Goal: Find specific page/section: Find specific page/section

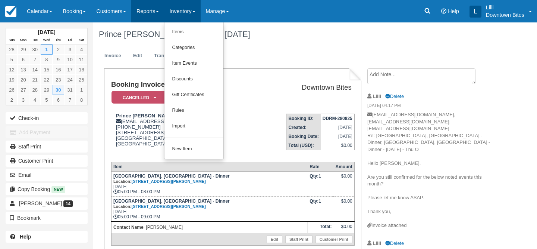
click at [149, 16] on link "Reports" at bounding box center [147, 11] width 33 height 22
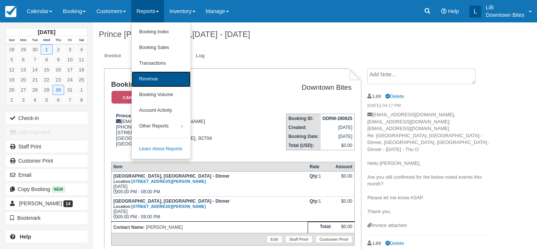
click at [154, 82] on link "Revenue" at bounding box center [161, 79] width 59 height 16
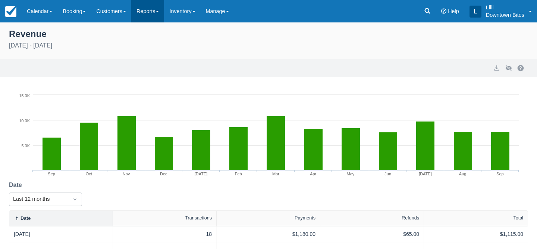
click at [148, 14] on link "Reports" at bounding box center [147, 11] width 33 height 22
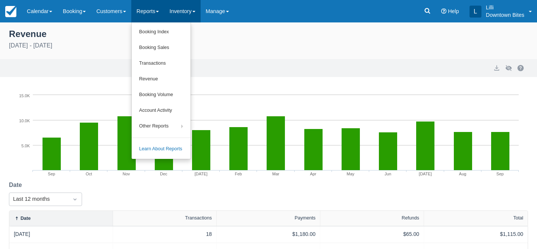
click at [191, 12] on link "Inventory" at bounding box center [182, 11] width 36 height 22
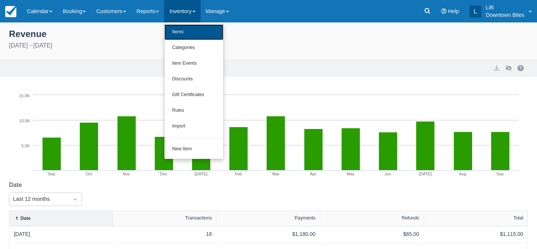
click at [189, 34] on link "Items" at bounding box center [194, 32] width 59 height 16
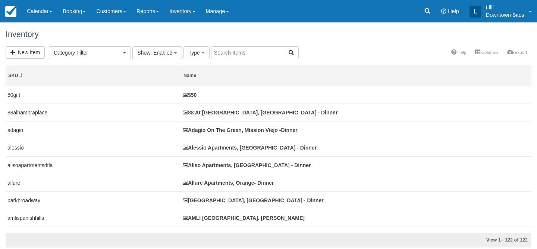
select select
